Goal: Information Seeking & Learning: Learn about a topic

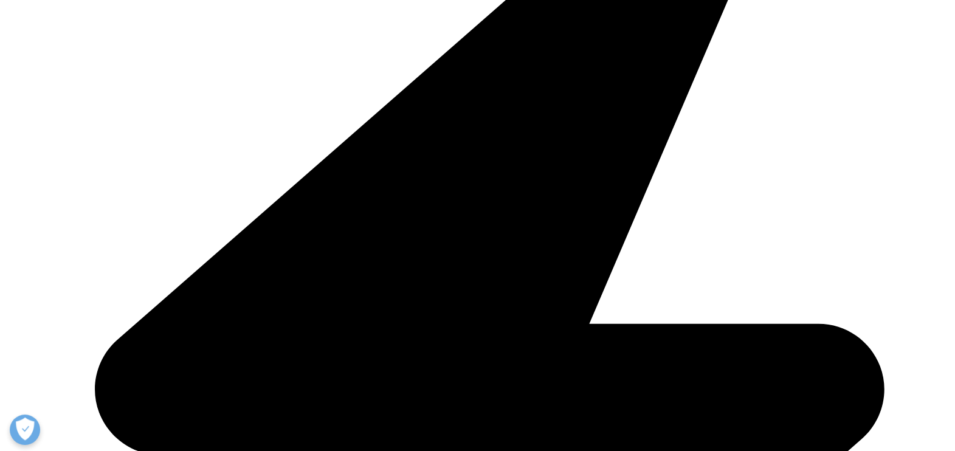
scroll to position [456, 0]
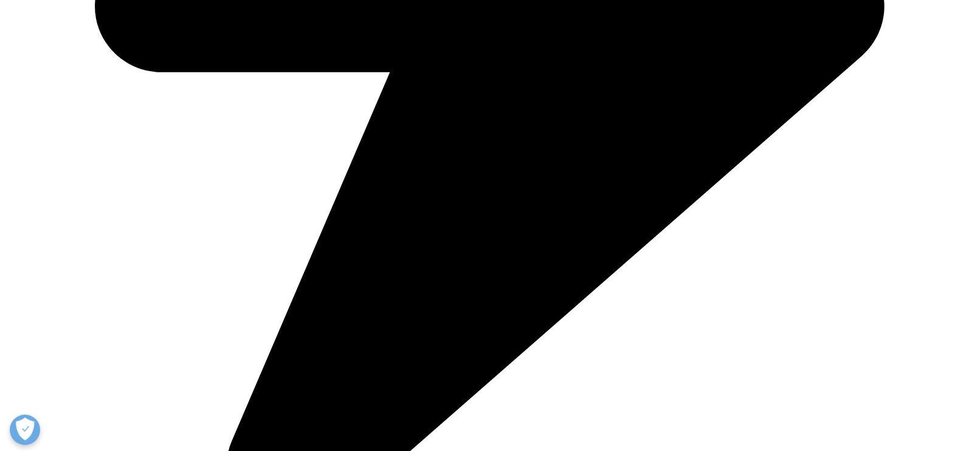
scroll to position [1292, 0]
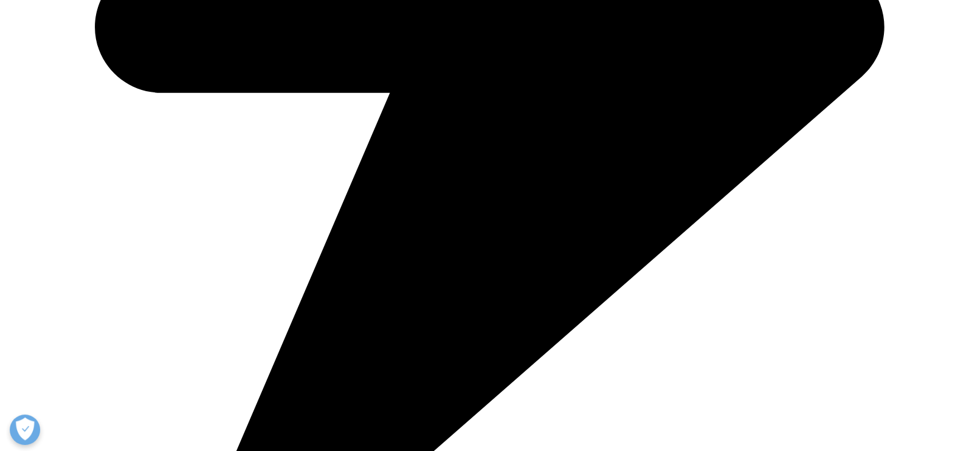
scroll to position [1063, 0]
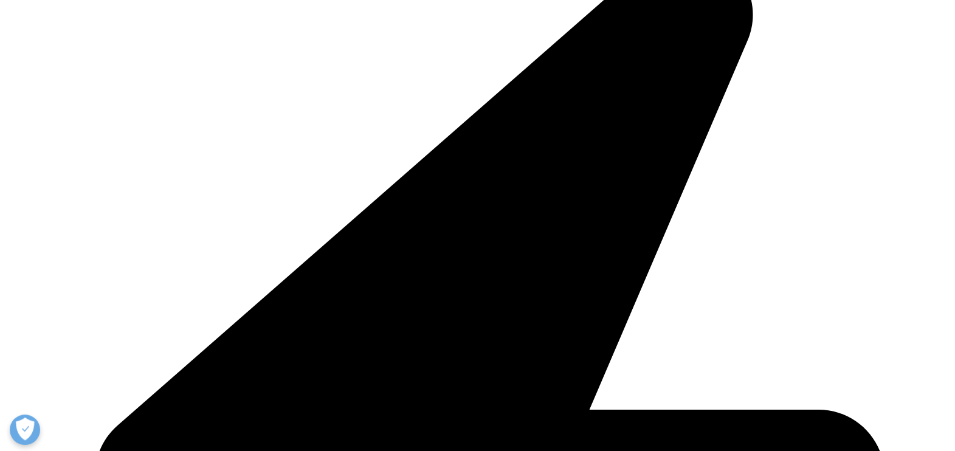
scroll to position [1823, 0]
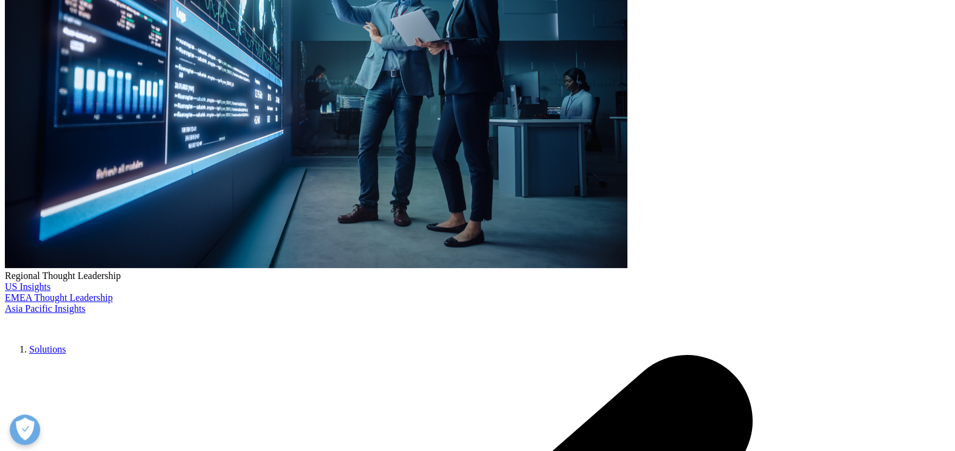
scroll to position [295, 0]
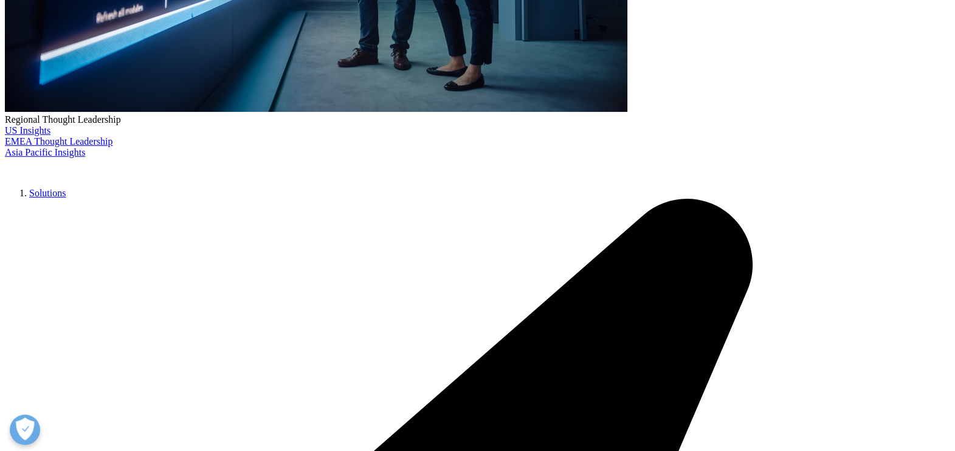
scroll to position [295, 0]
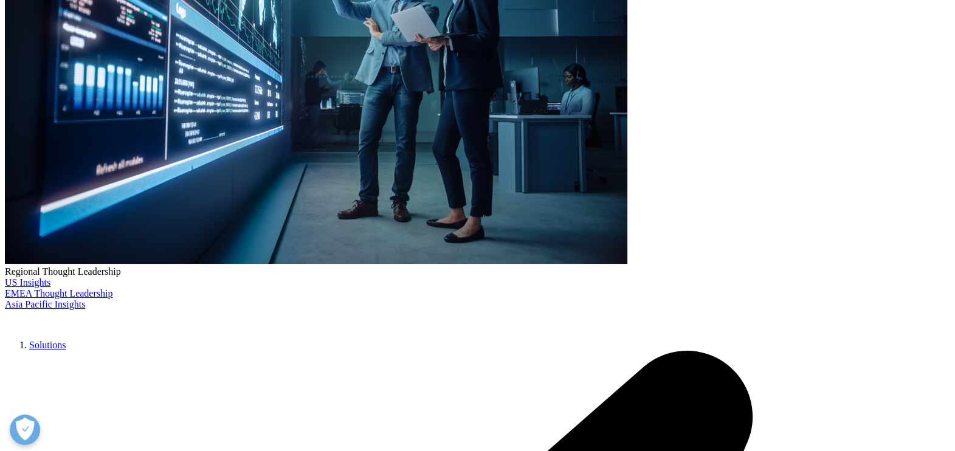
type input "conference"
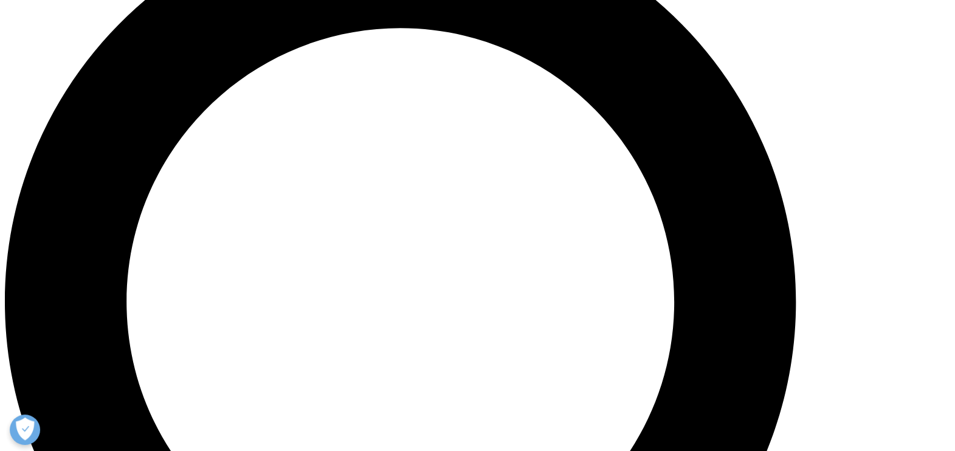
scroll to position [1063, 0]
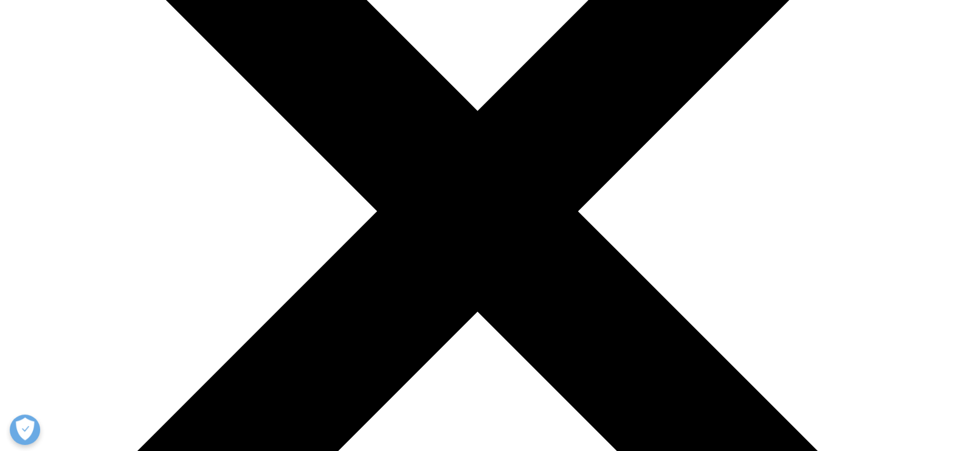
scroll to position [380, 0]
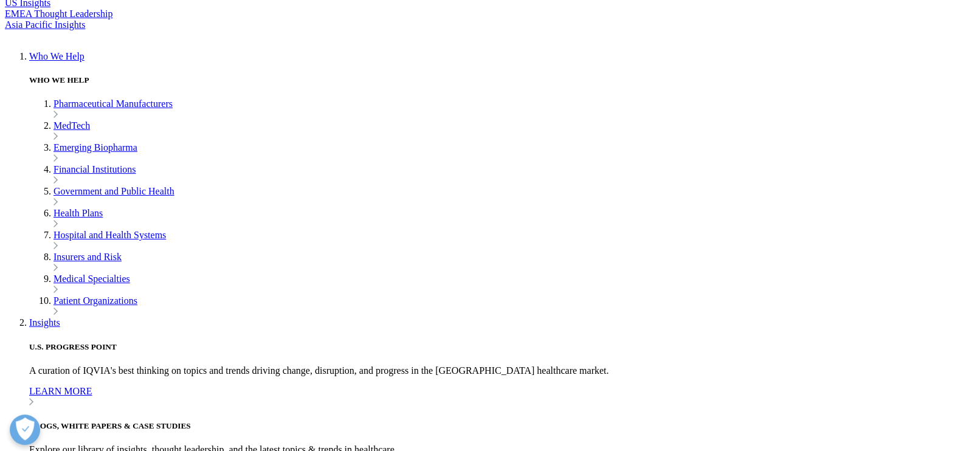
scroll to position [531, 0]
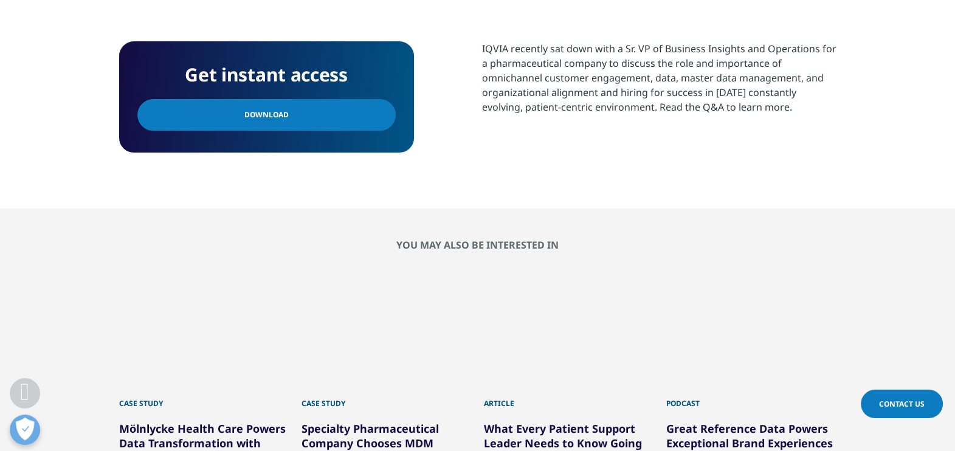
click at [329, 117] on link "Download" at bounding box center [266, 115] width 258 height 32
